Goal: Complete application form

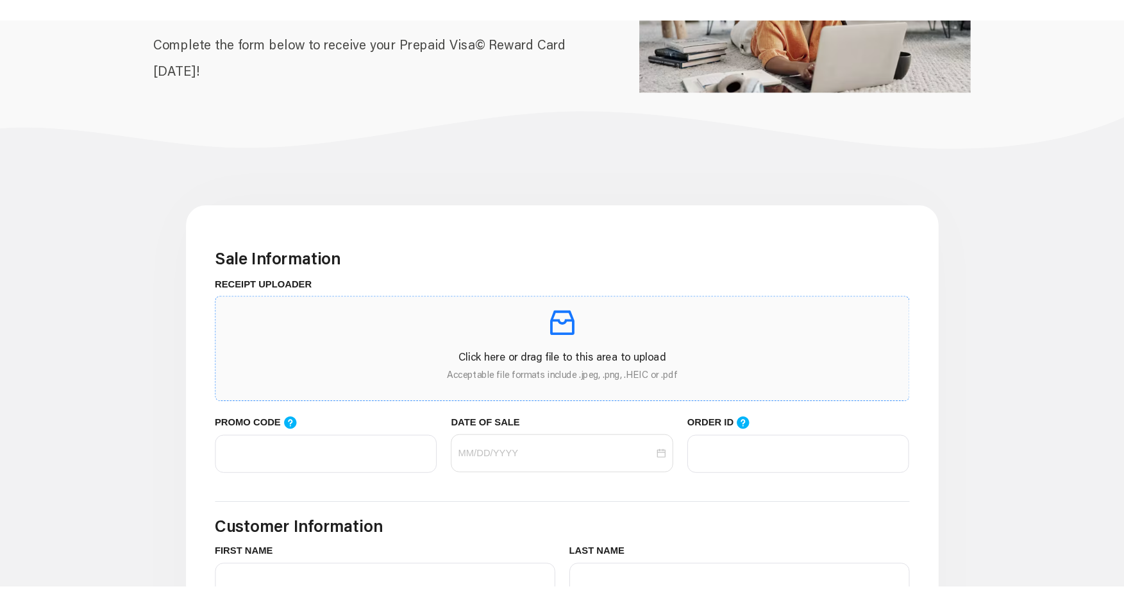
scroll to position [192, 0]
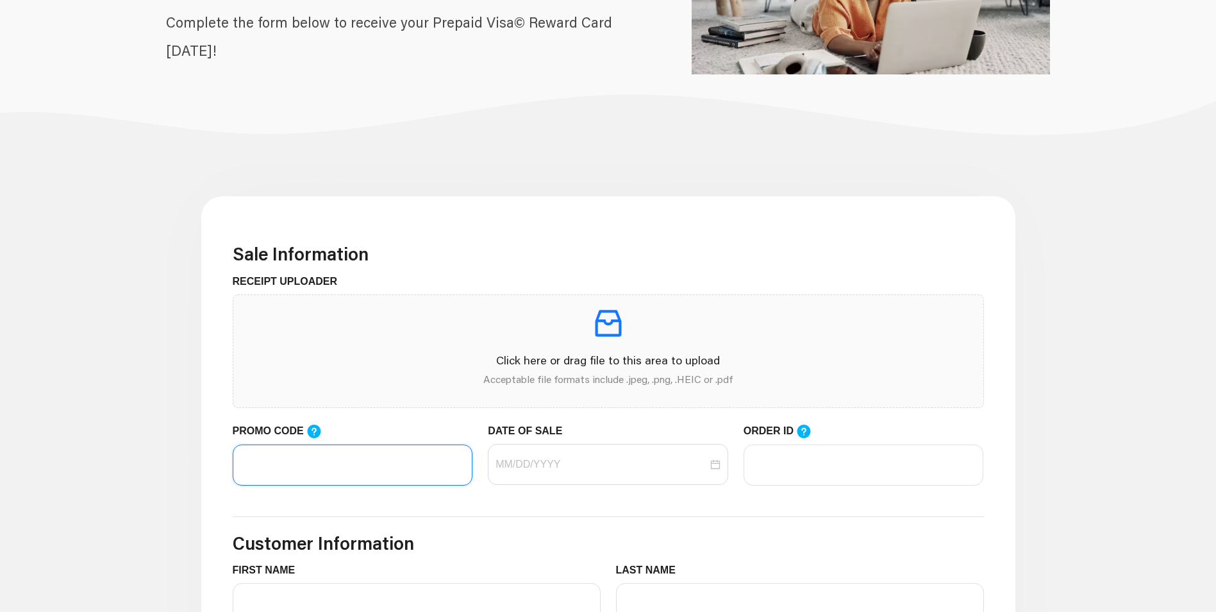
click at [362, 463] on input "PROMO CODE" at bounding box center [353, 464] width 240 height 41
type input "lifemart20"
click at [715, 465] on div at bounding box center [608, 464] width 225 height 15
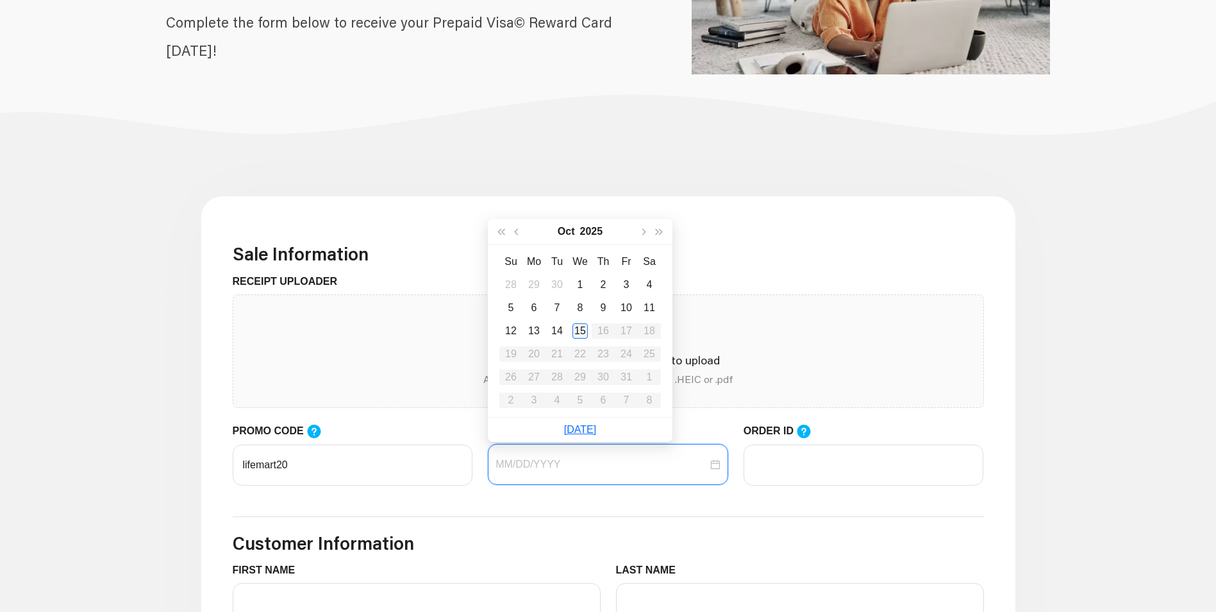
type input "[DATE]"
click at [577, 333] on div "15" at bounding box center [580, 330] width 15 height 15
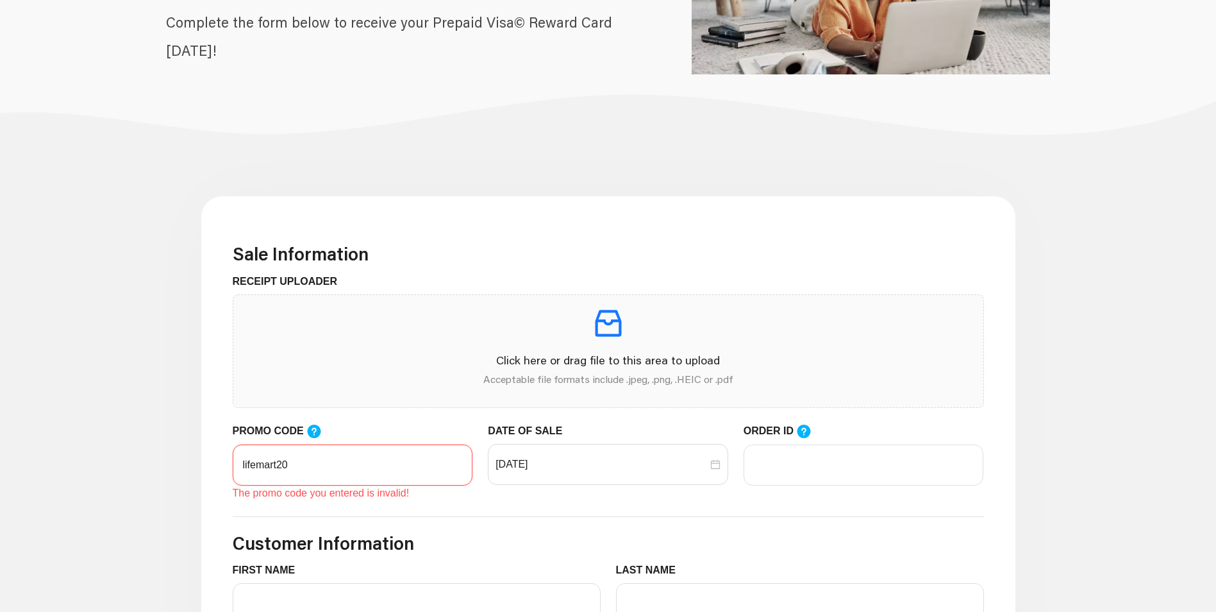
drag, startPoint x: 294, startPoint y: 464, endPoint x: 211, endPoint y: 451, distance: 83.6
type input "LIFEMART20"
click at [612, 458] on input "[DATE]" at bounding box center [602, 464] width 212 height 15
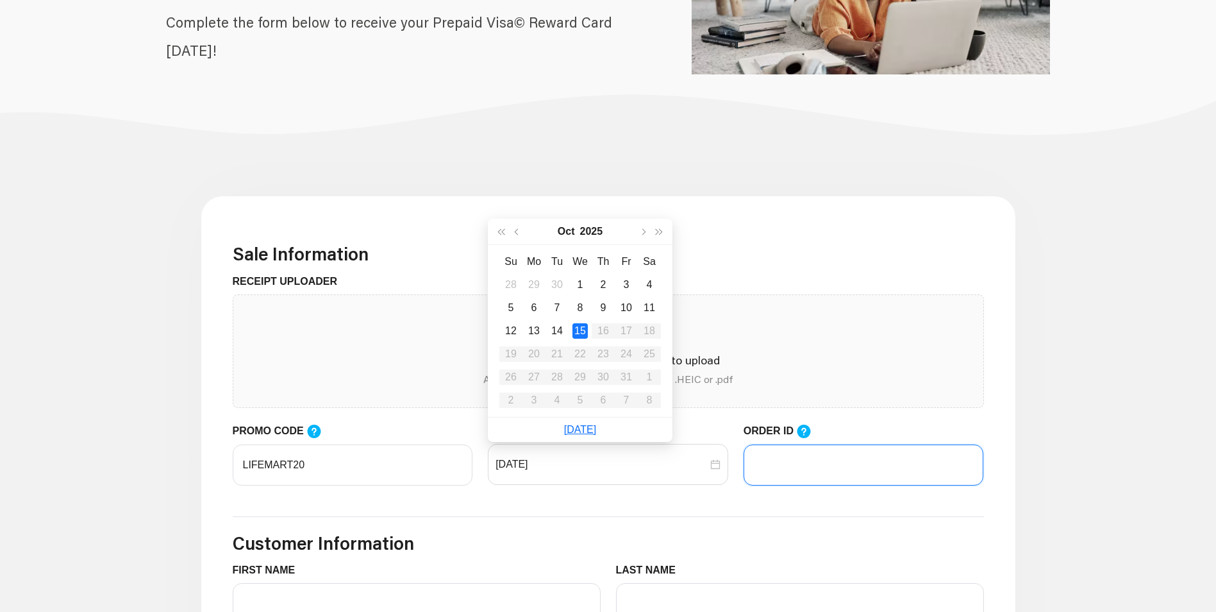
click at [819, 473] on input "ORDER ID" at bounding box center [864, 464] width 240 height 41
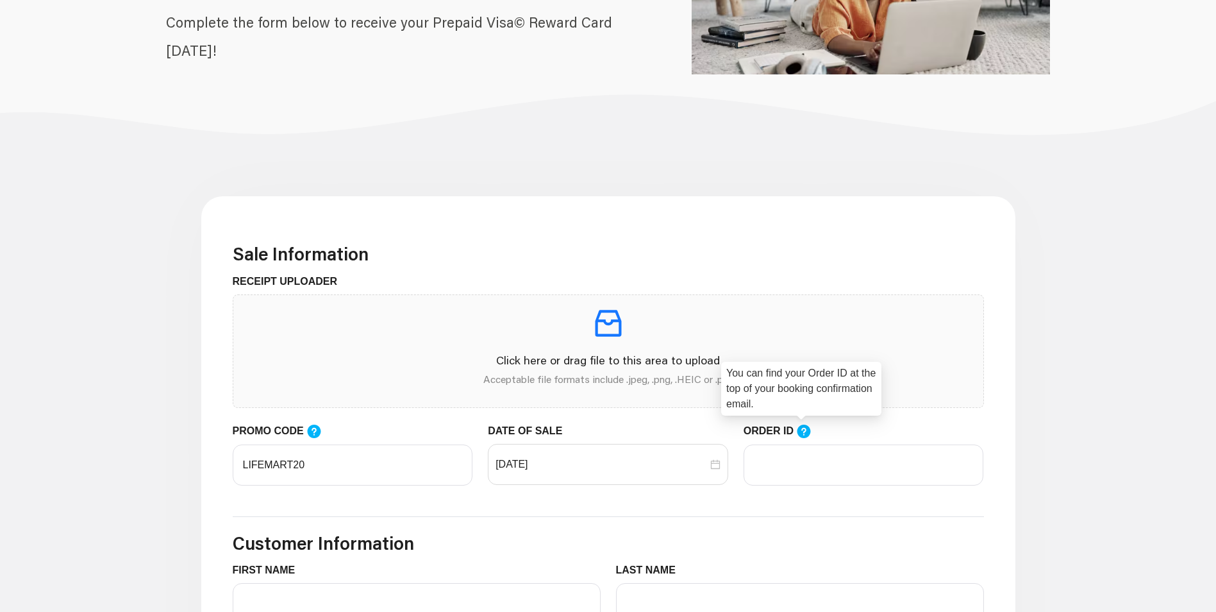
click at [801, 429] on icon at bounding box center [803, 431] width 15 height 15
click at [801, 444] on input "ORDER ID" at bounding box center [864, 464] width 240 height 41
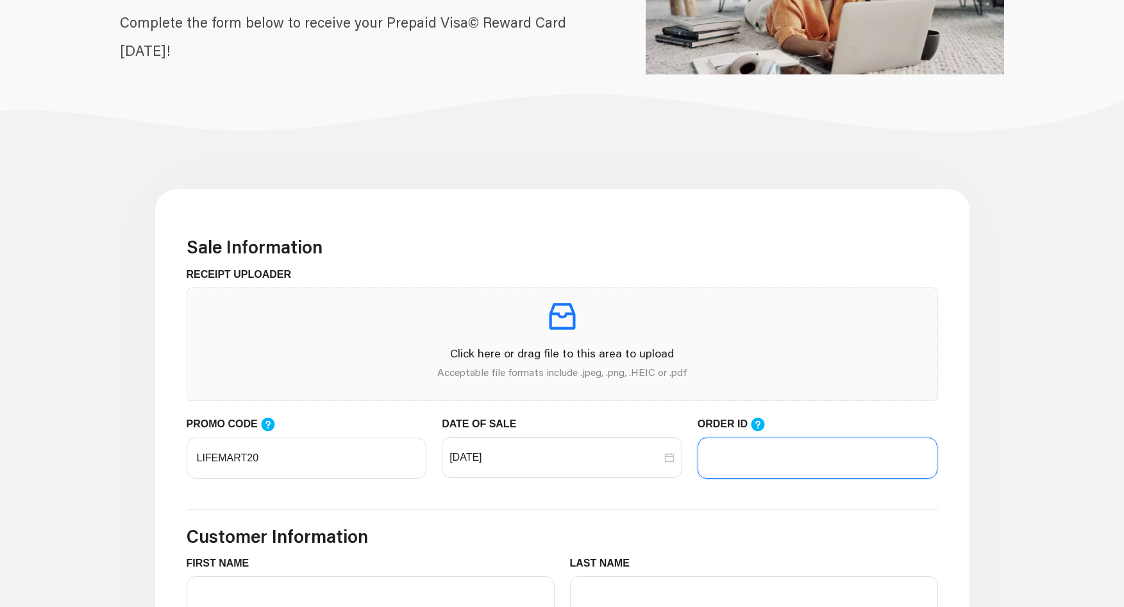
click at [731, 456] on input "ORDER ID" at bounding box center [818, 457] width 240 height 41
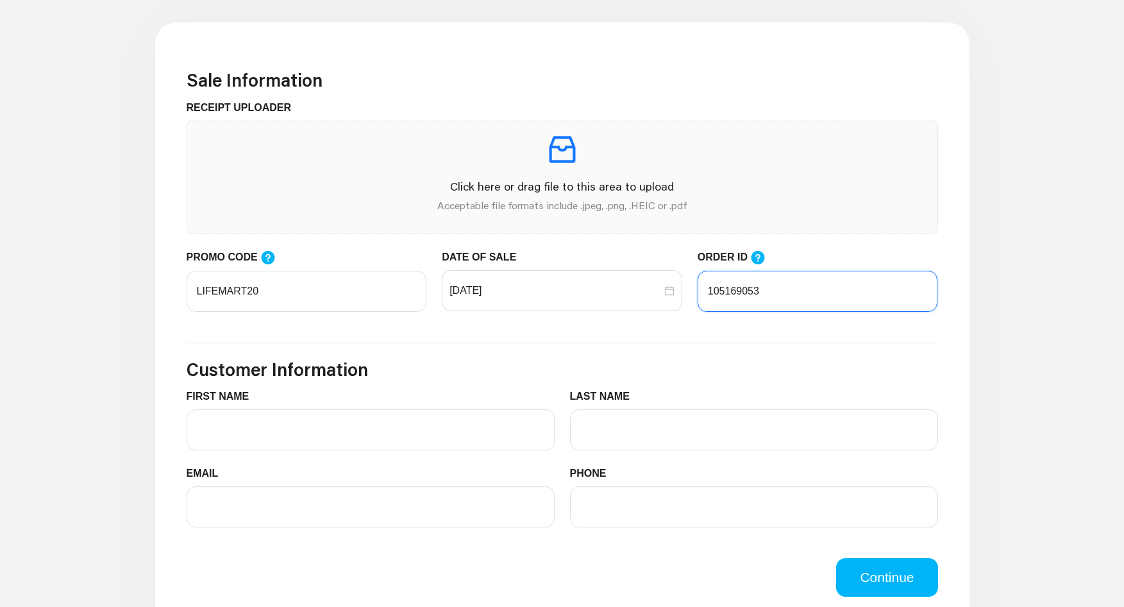
scroll to position [385, 0]
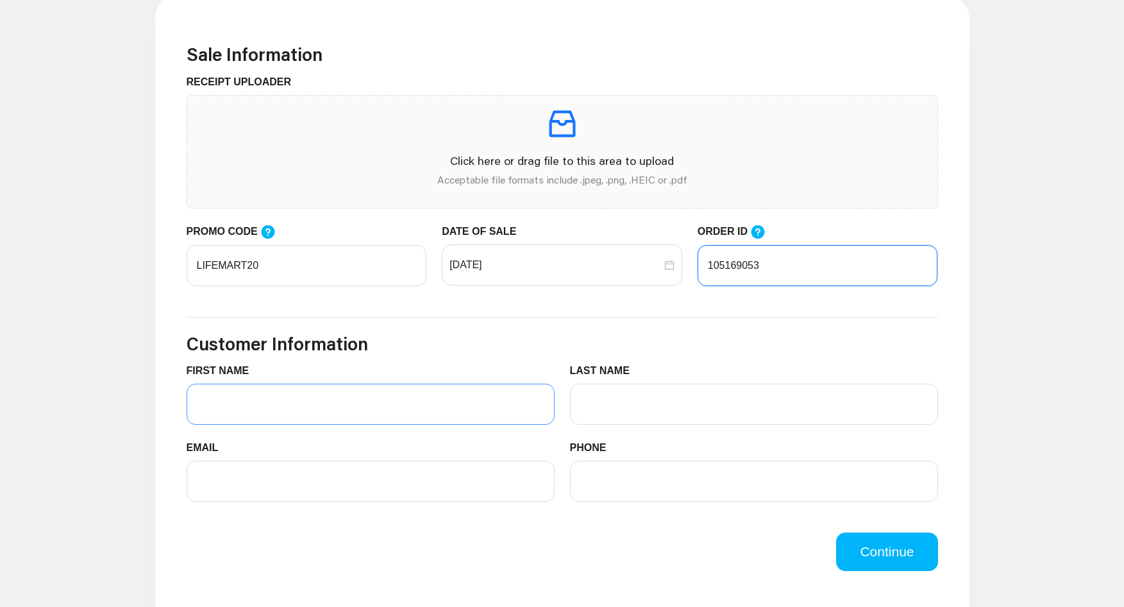
type input "105169053"
click at [433, 417] on input "FIRST NAME" at bounding box center [371, 403] width 368 height 41
type input "[PERSON_NAME]"
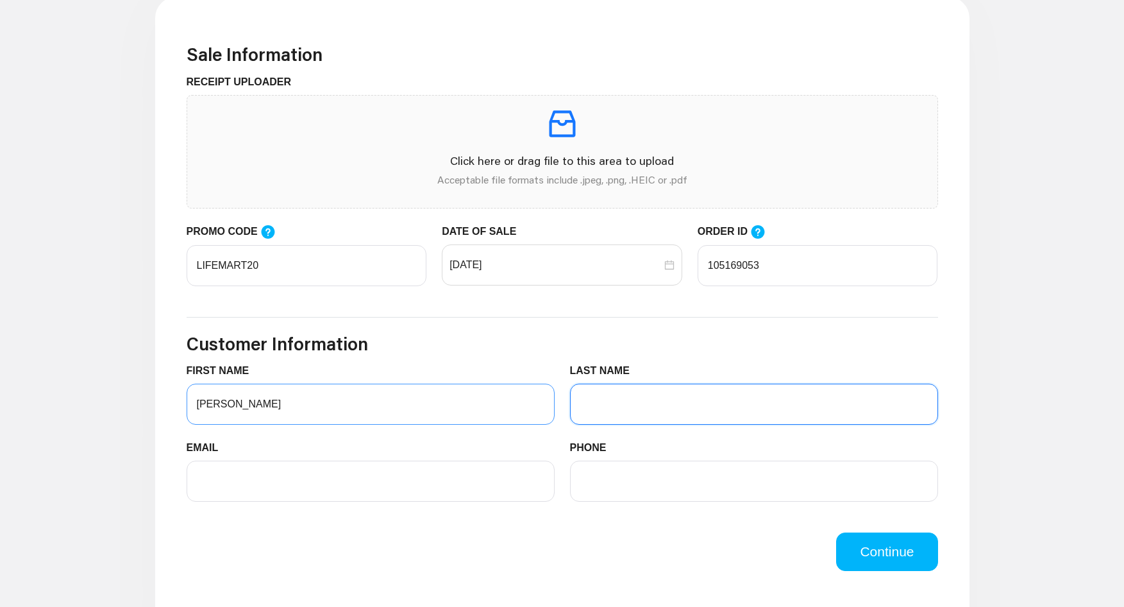
type input "[PERSON_NAME]"
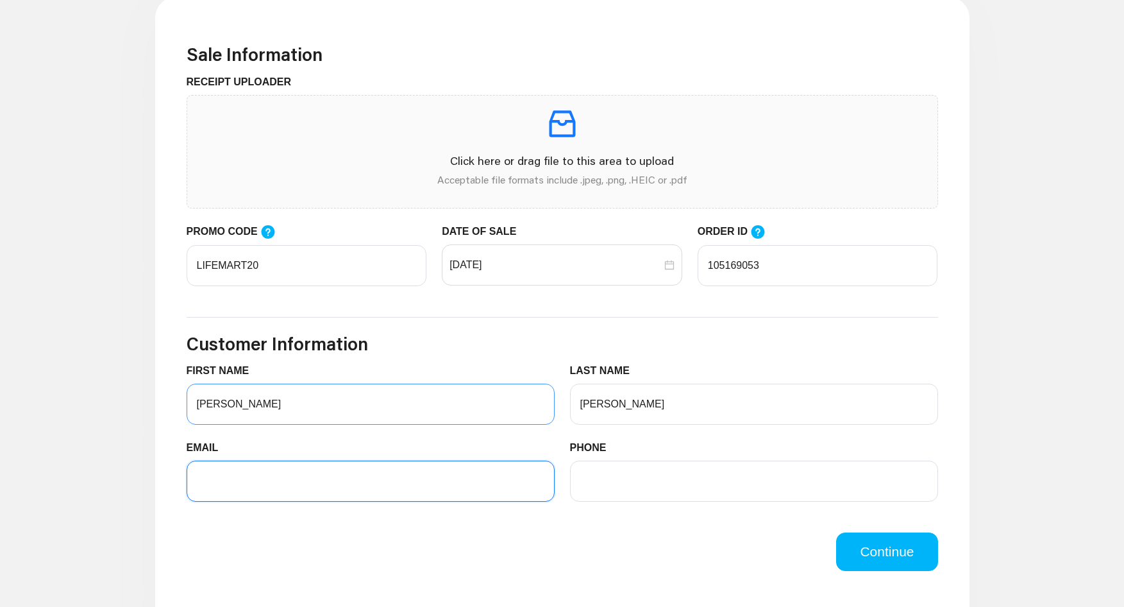
type input "[EMAIL_ADDRESS][DOMAIN_NAME]"
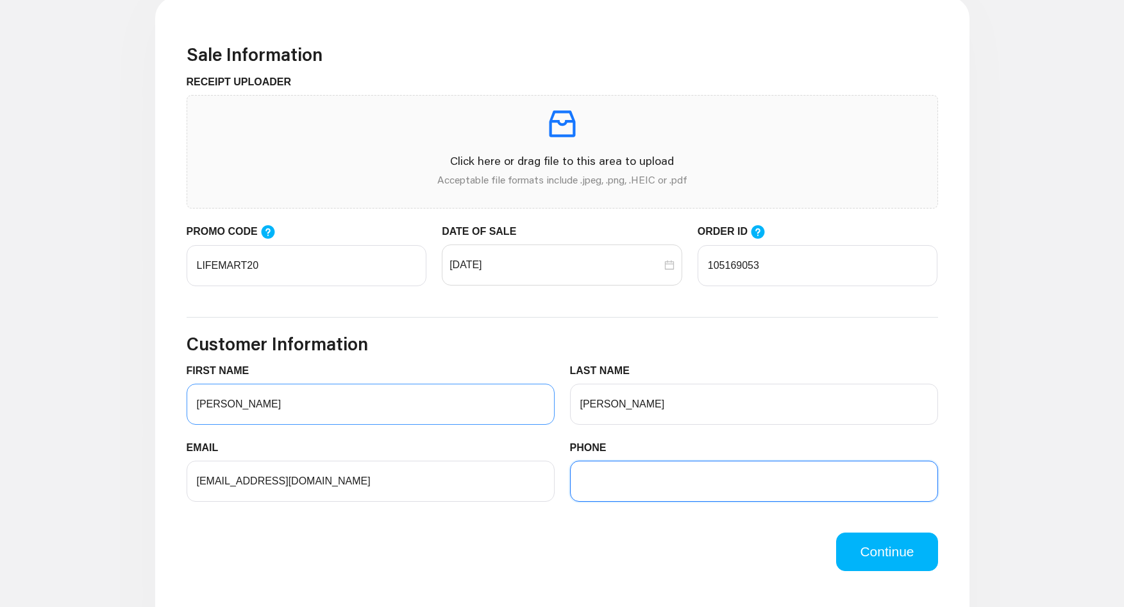
type input "6785969427"
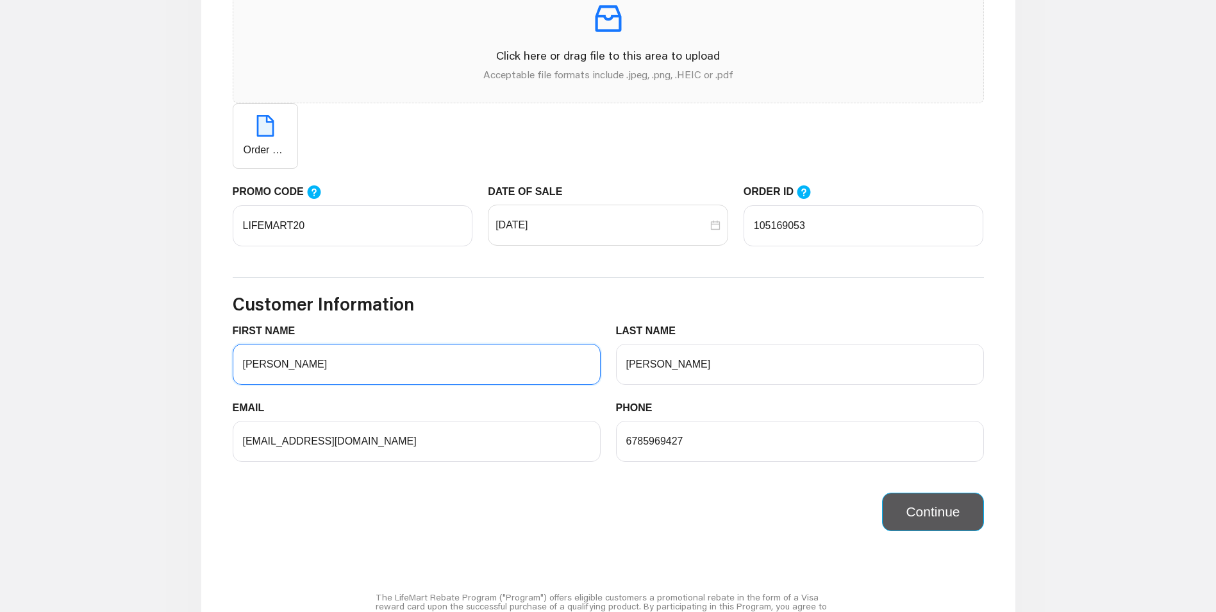
scroll to position [577, 0]
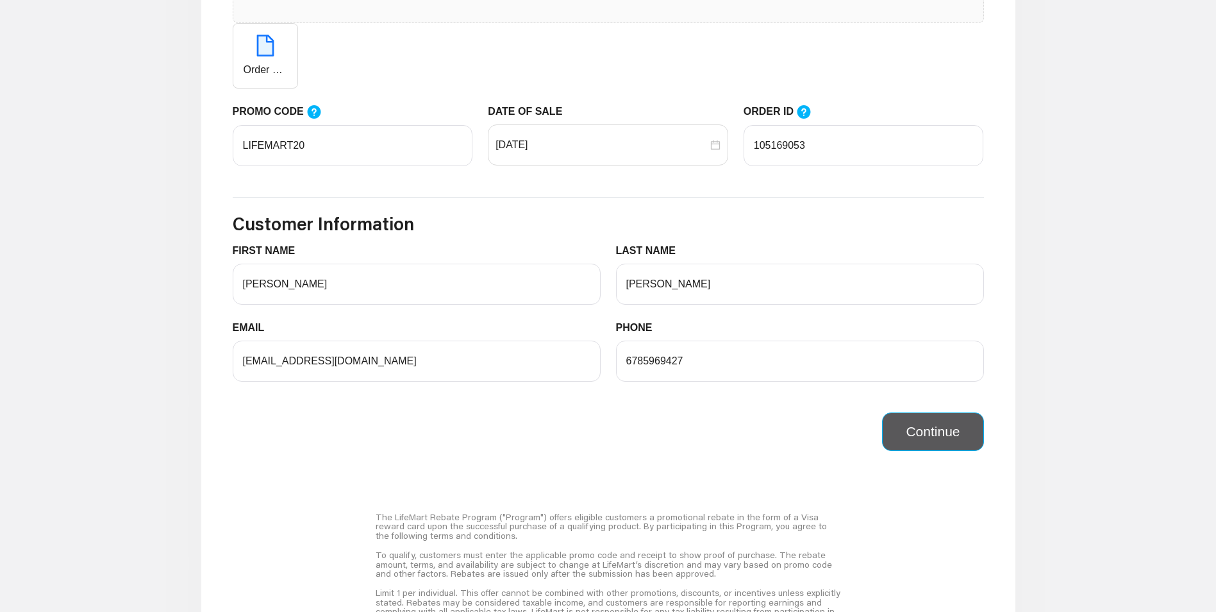
click at [930, 426] on button "Continue" at bounding box center [932, 431] width 101 height 38
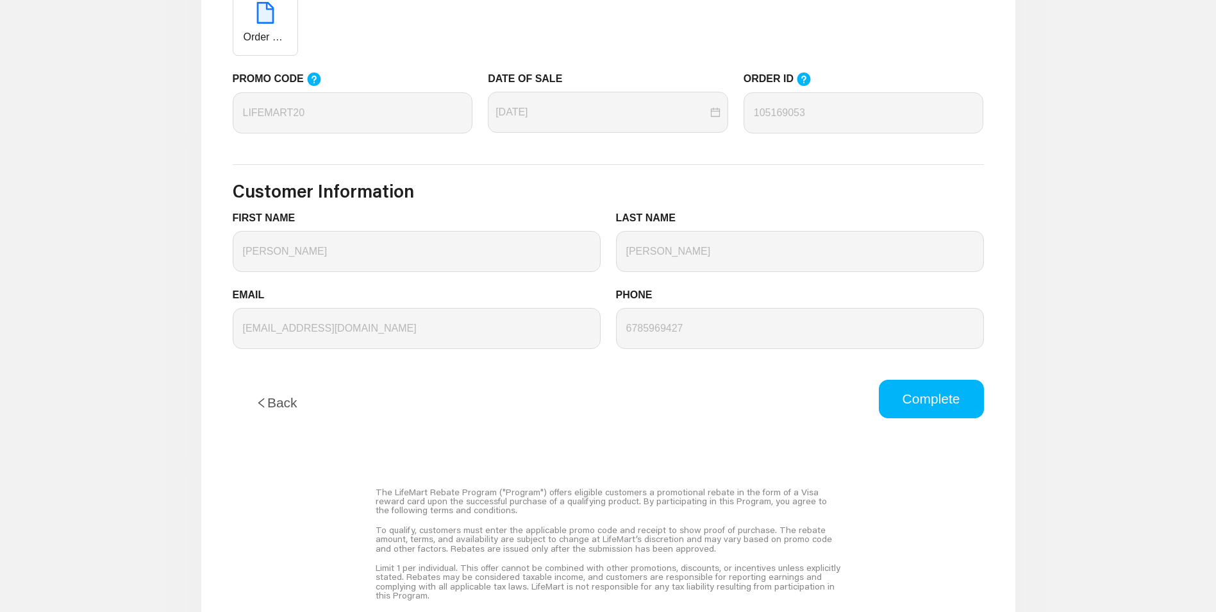
scroll to position [513, 0]
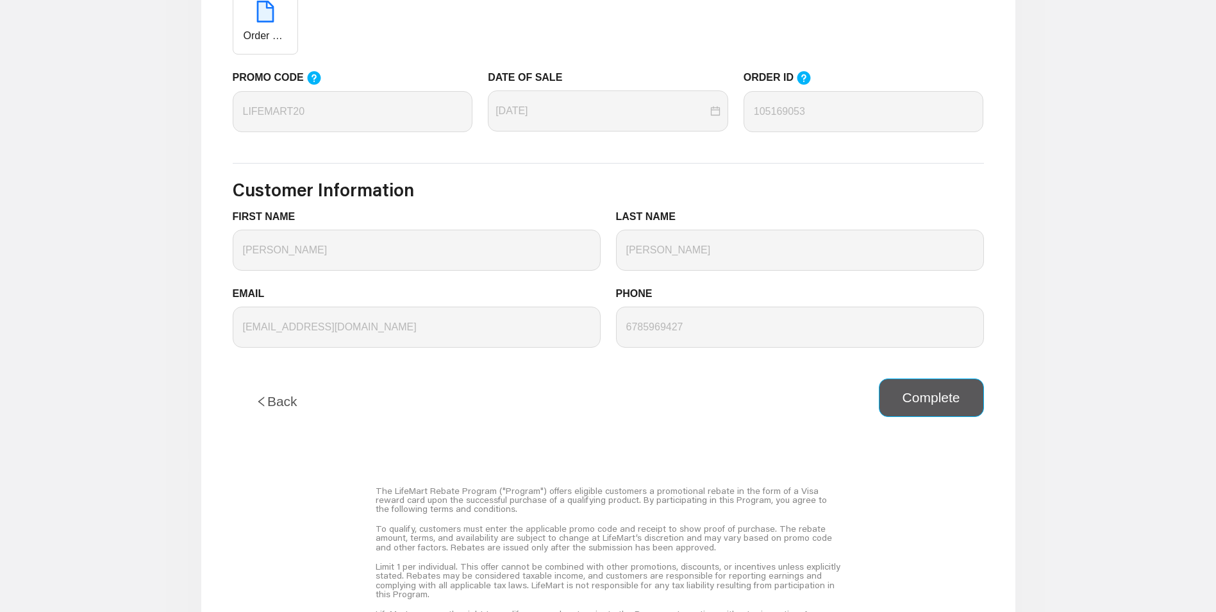
click at [932, 403] on button "Complete" at bounding box center [931, 397] width 105 height 38
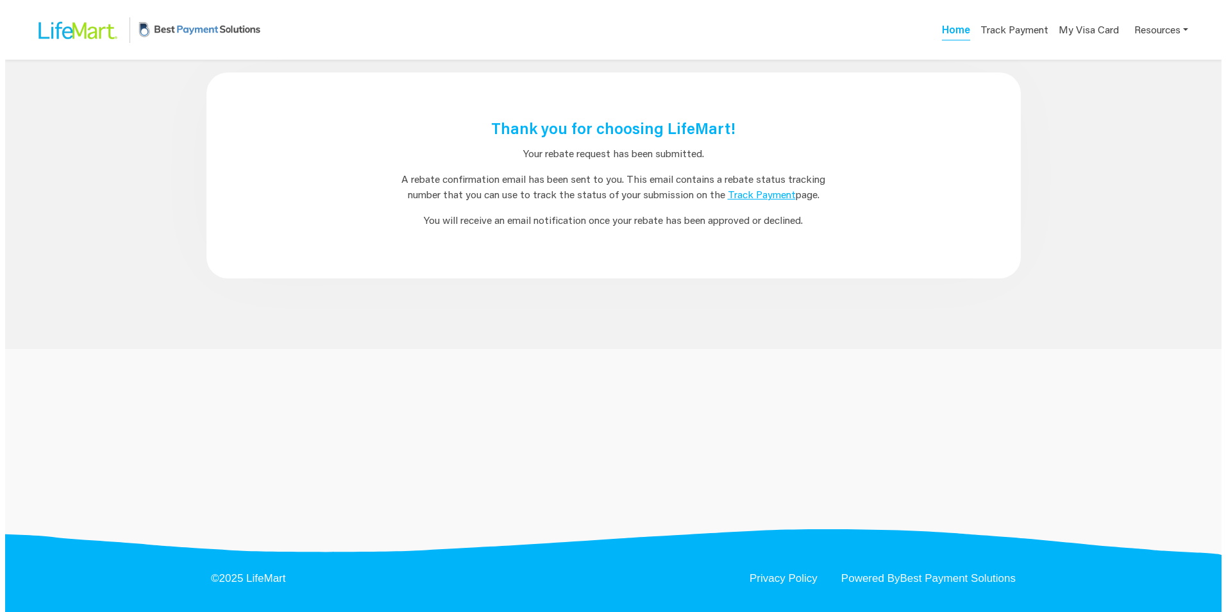
scroll to position [0, 0]
